Goal: Navigation & Orientation: Find specific page/section

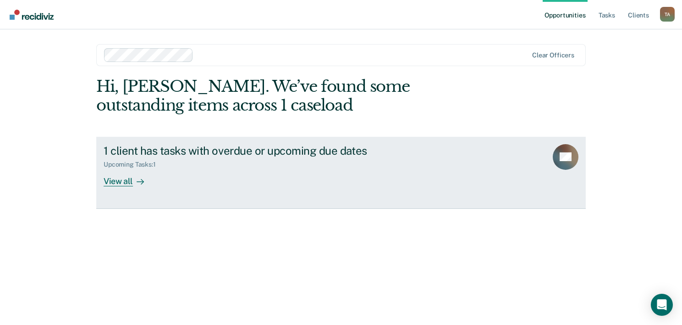
click at [127, 178] on div "View all" at bounding box center [129, 177] width 51 height 18
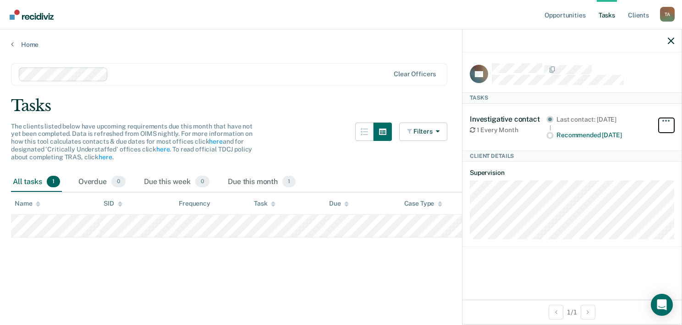
click at [667, 120] on span "button" at bounding box center [666, 121] width 2 height 2
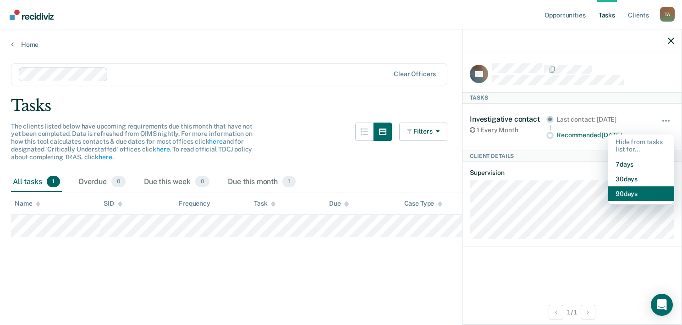
click at [626, 188] on button "90 days" at bounding box center [642, 193] width 66 height 15
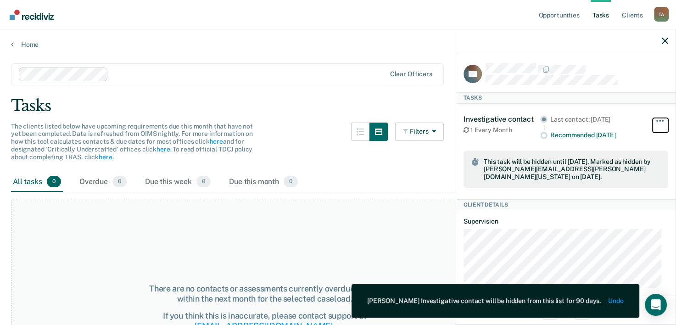
click at [652, 122] on button "button" at bounding box center [660, 125] width 16 height 15
click at [614, 297] on button "Undo" at bounding box center [615, 301] width 15 height 8
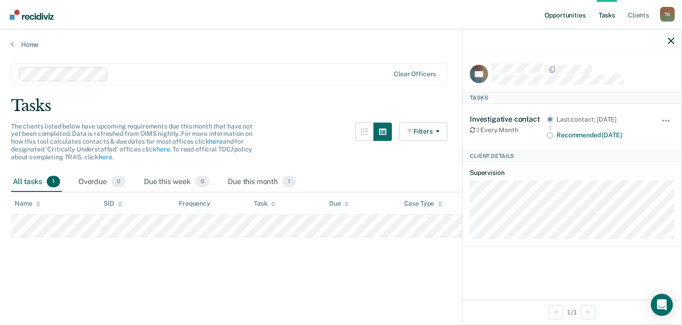
click at [563, 18] on link "Opportunities" at bounding box center [565, 14] width 44 height 29
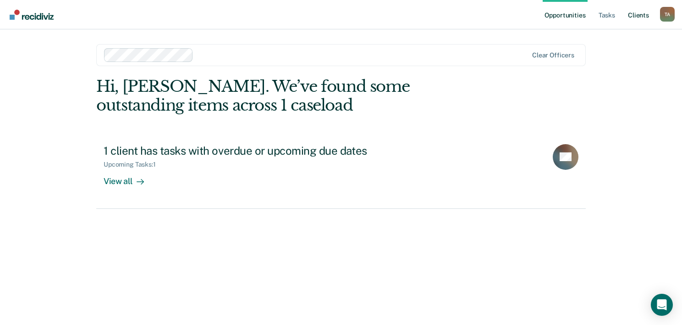
click at [640, 15] on link "Client s" at bounding box center [638, 14] width 25 height 29
